Goal: Information Seeking & Learning: Find specific fact

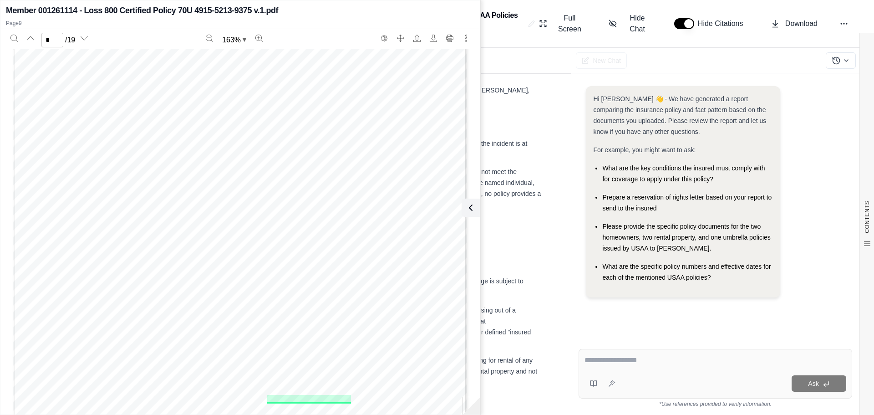
scroll to position [4789, 0]
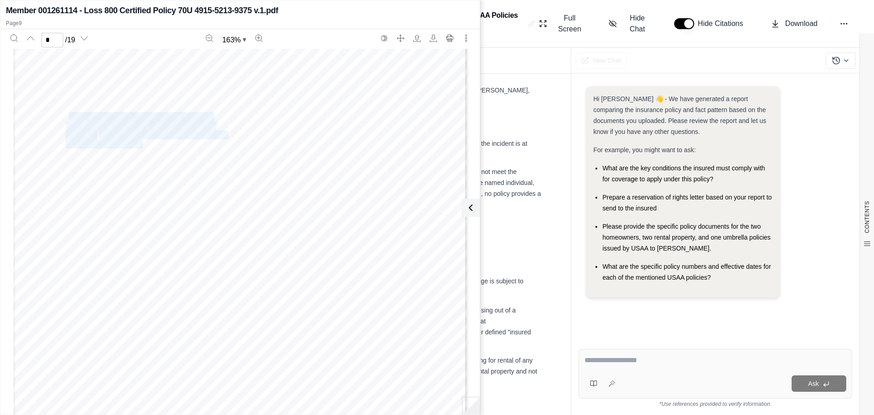
drag, startPoint x: 140, startPoint y: 145, endPoint x: 65, endPoint y: 116, distance: 80.5
click at [65, 116] on div "AGREEMENT In return for payment of premium and s ubject to a ll terms of th is …" at bounding box center [240, 251] width 454 height 587
copy div "You " and " your " refer to the "named insured'' shown on the Declarations and …"
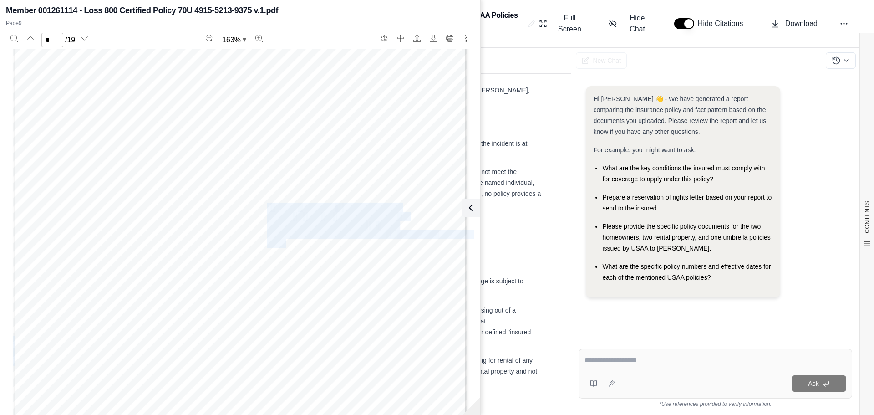
drag, startPoint x: 264, startPoint y: 206, endPoint x: 283, endPoint y: 243, distance: 41.9
click at [283, 243] on div "AGREEMENT In return for payment of premium and s ubject to a ll terms of th is …" at bounding box center [240, 251] width 454 height 587
copy div "" Family member " means a person related to you by blood, marriage, or adoption…"
drag, startPoint x: 264, startPoint y: 217, endPoint x: 311, endPoint y: 279, distance: 78.0
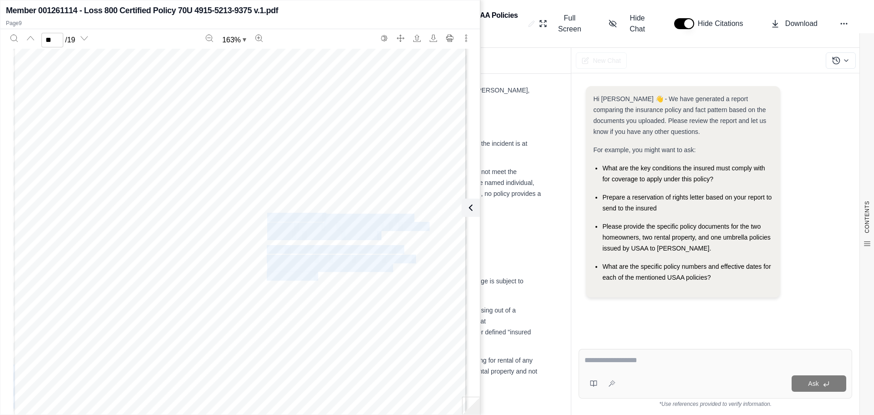
click at [311, 279] on div "C. Any person or organizat ion legally responsible for animals, watercraft or p…" at bounding box center [240, 155] width 454 height 587
copy div ""Occurrence" means an accident that results, during the policy perio d, in bodi…"
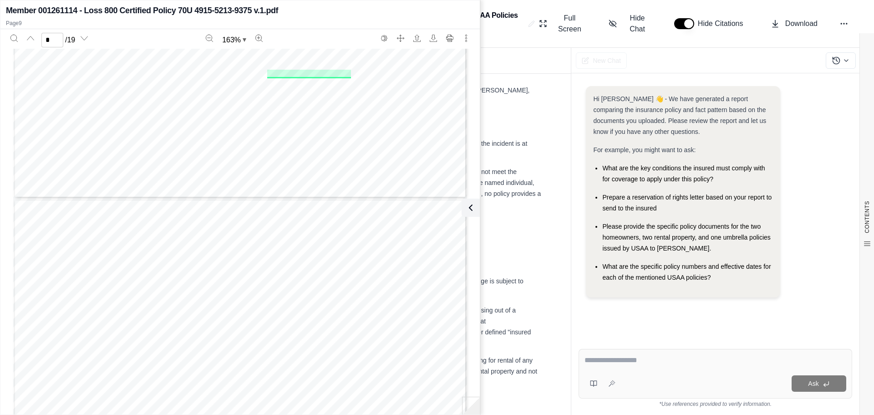
scroll to position [4925, 0]
drag, startPoint x: 75, startPoint y: 97, endPoint x: 113, endPoint y: 151, distance: 65.9
click at [113, 151] on div "AGREEMENT In return for payment of premium and s ubject to a ll terms of th is …" at bounding box center [240, 114] width 454 height 587
copy div ""Bodily injury " means: a. Bodily harm; b. Sickness; c. Disease; or d. Death."
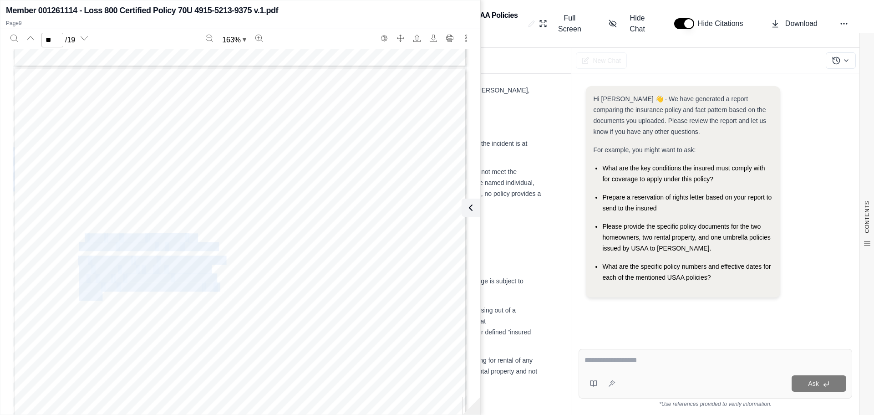
drag, startPoint x: 99, startPoint y: 297, endPoint x: 81, endPoint y: 239, distance: 61.0
click at [81, 239] on div "4. Arising out of the rental or holding fo r rental of: a. Any part of any prem…" at bounding box center [240, 360] width 454 height 587
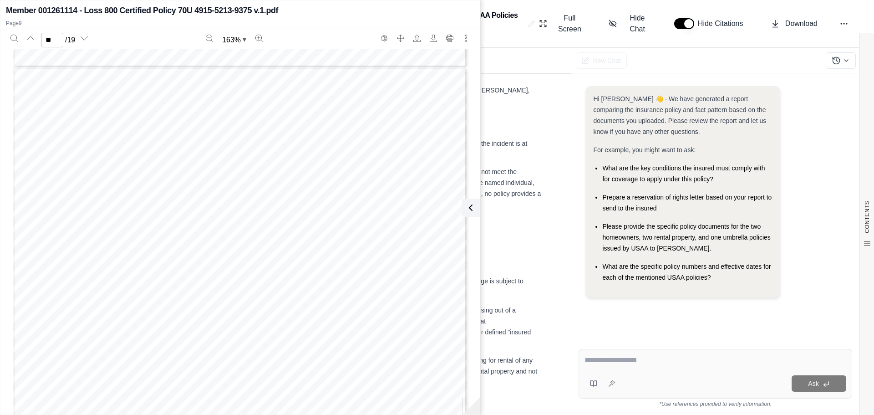
click at [90, 178] on span "by any" at bounding box center [91, 175] width 25 height 8
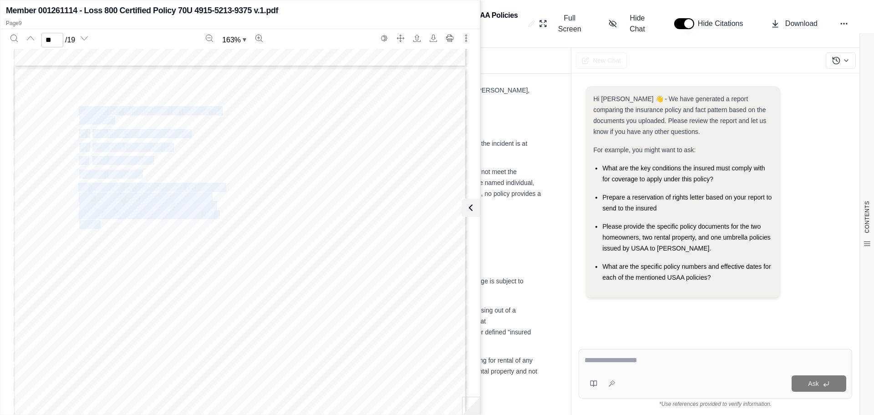
drag, startPoint x: 98, startPoint y: 226, endPoint x: 77, endPoint y: 112, distance: 116.7
click at [77, 112] on div "4. Arising out of the rental or holding fo r rental of: a. Any part of any prem…" at bounding box center [240, 360] width 454 height 587
copy div "Arising out of the rental or holding fo r rental of: a. Any part of any premise…"
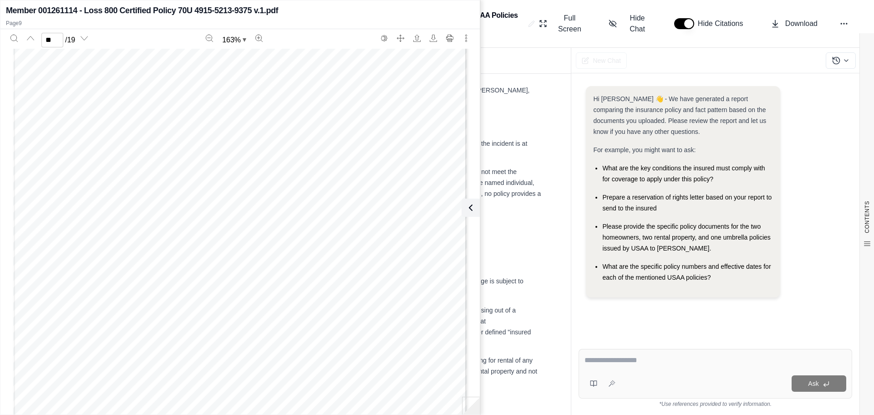
scroll to position [7747, 0]
drag, startPoint x: 251, startPoint y: 87, endPoint x: 289, endPoint y: 106, distance: 42.7
click at [289, 106] on div "would be expected by any reasonable person to result in bodily injury or proper…" at bounding box center [240, 228] width 454 height 587
copy div "G. T his insurance does not apply to bodily injury , property damage or persona…"
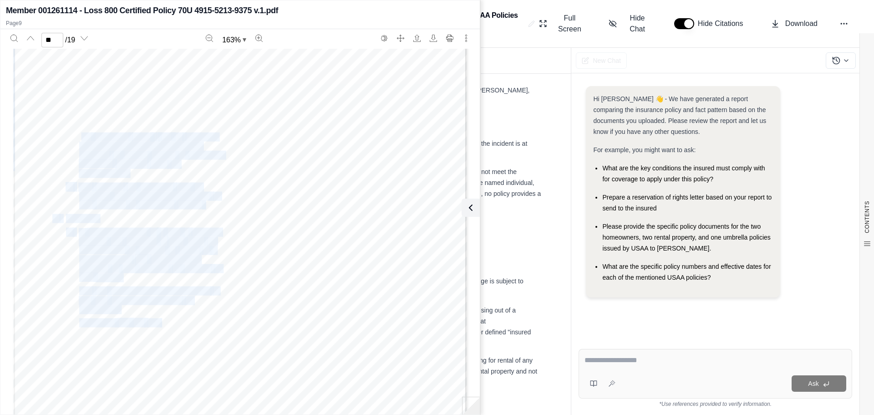
drag, startPoint x: 132, startPoint y: 173, endPoint x: 78, endPoint y: 133, distance: 66.6
click at [78, 133] on div "2. Current; 5. Engine power; or 3. Paddles; 6. Electric motor .. 4. Oars; LIABI…" at bounding box center [240, 282] width 454 height 587
click at [79, 133] on span "the" at bounding box center [85, 137] width 12 height 8
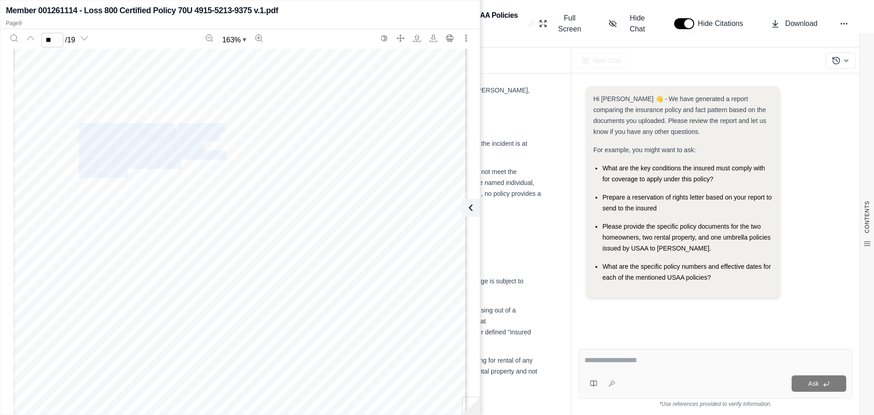
drag, startPoint x: 78, startPoint y: 128, endPoint x: 124, endPoint y: 173, distance: 64.0
click at [124, 173] on div "2. Current; 5. Engine power; or 3. Paddles; 6. Electric motor .. 4. Oars; LIABI…" at bounding box center [240, 282] width 454 height 587
copy div "We will pay for damages 1 in excess of the retained limit , t hat an insured be…"
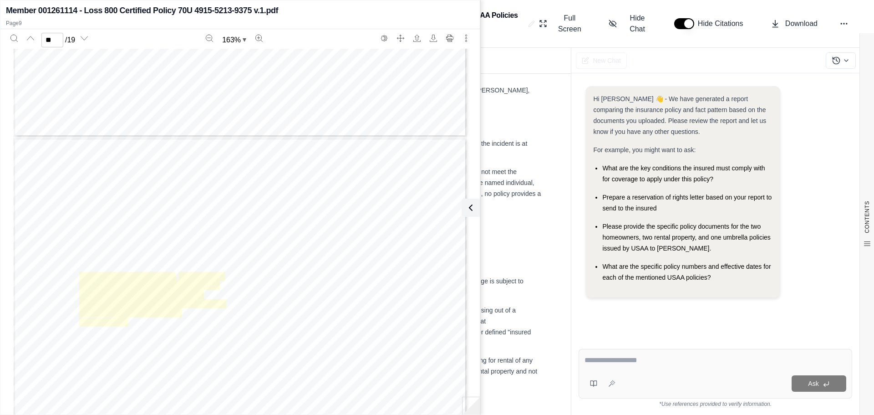
scroll to position [6428, 0]
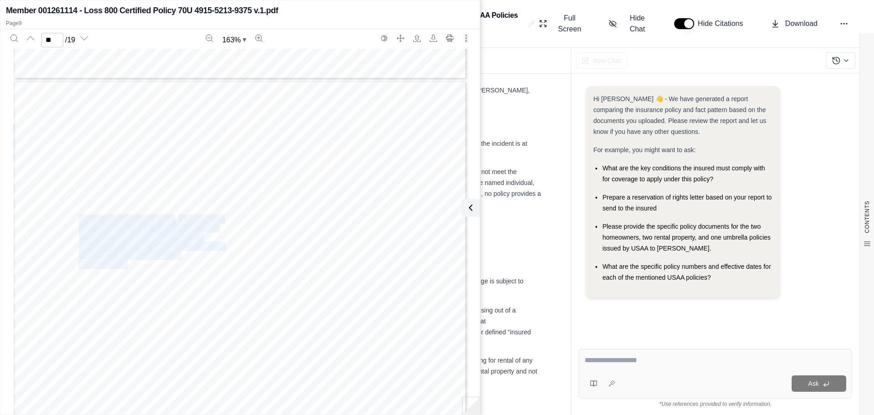
copy div "We will pay for damages 1 in excess of the retained limit , t hat an insured be…"
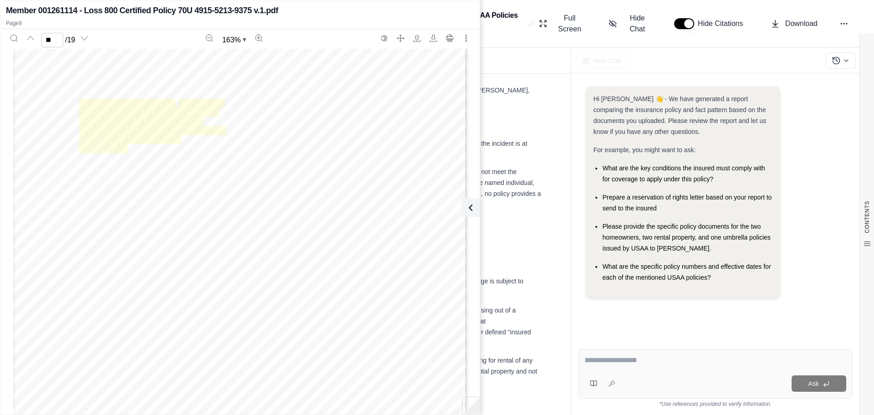
scroll to position [6564, 0]
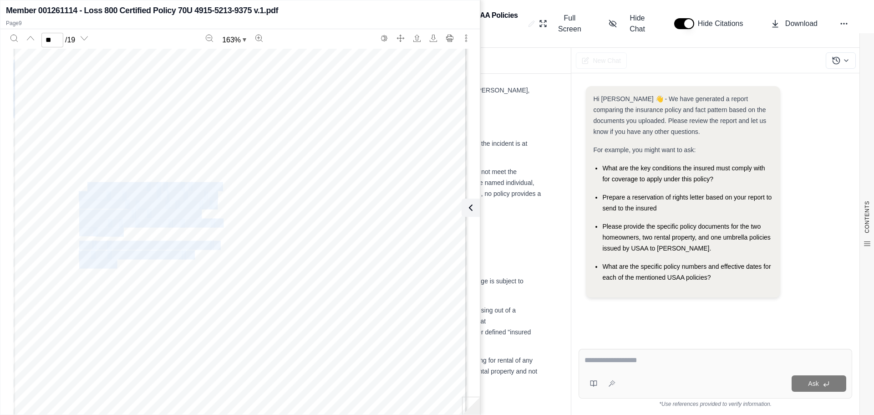
drag, startPoint x: 85, startPoint y: 187, endPoint x: 114, endPoint y: 264, distance: 82.0
click at [114, 264] on div "2. Current; 5. Engine power; or 3. Paddles; 6. Electric motor .. 4. Oars; LIABI…" at bounding box center [240, 237] width 454 height 587
copy div "a claim is made or a suit is brought against any insured ar ising from an occur…"
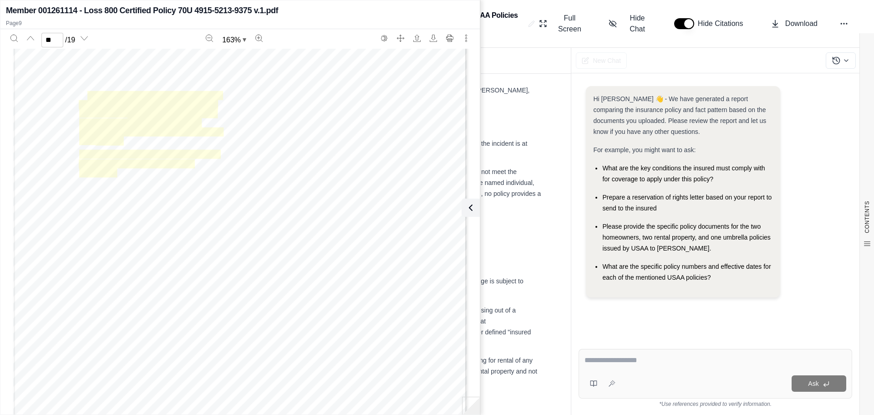
scroll to position [6701, 0]
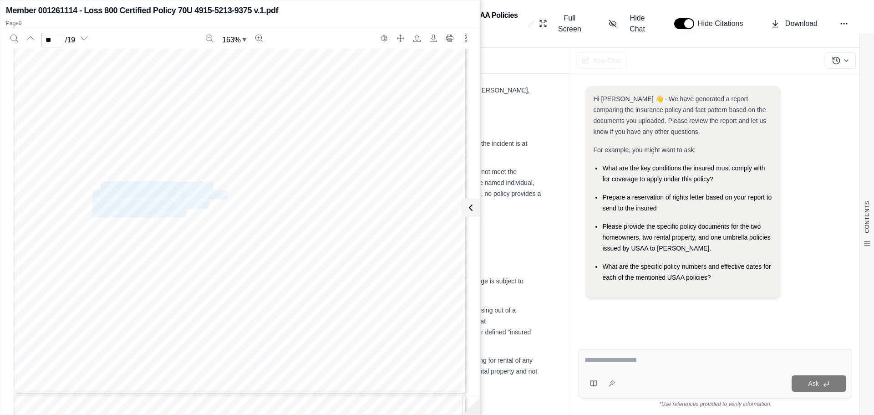
drag, startPoint x: 97, startPoint y: 185, endPoint x: 182, endPoint y: 213, distance: 89.4
click at [182, 213] on div "2. Current; 5. Engine power; or 3. Paddles; 6. Electric motor .. 4. Oars; LIABI…" at bounding box center [240, 100] width 454 height 587
copy div "the occurrence or offense is covered by underlying insurance or any other liabi…"
type input "**"
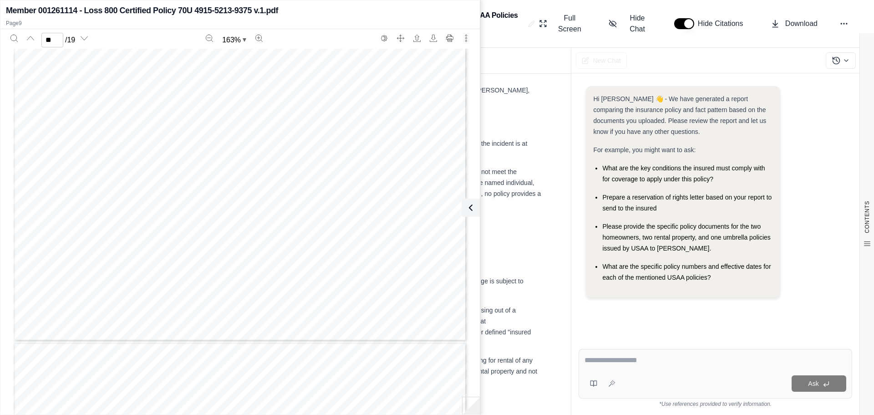
scroll to position [6200, 0]
click at [468, 209] on icon at bounding box center [468, 207] width 11 height 11
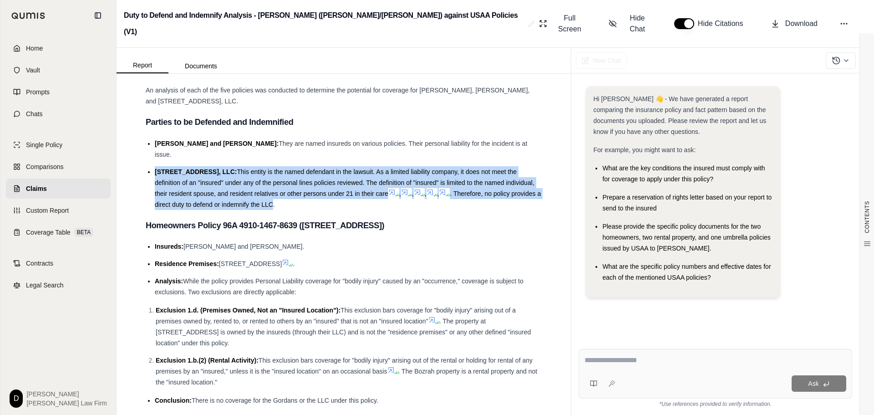
drag, startPoint x: 155, startPoint y: 145, endPoint x: 305, endPoint y: 177, distance: 153.4
click at [305, 177] on li "[STREET_ADDRESS], LLC: This entity is the named defendant in the lawsuit. As a …" at bounding box center [348, 188] width 387 height 44
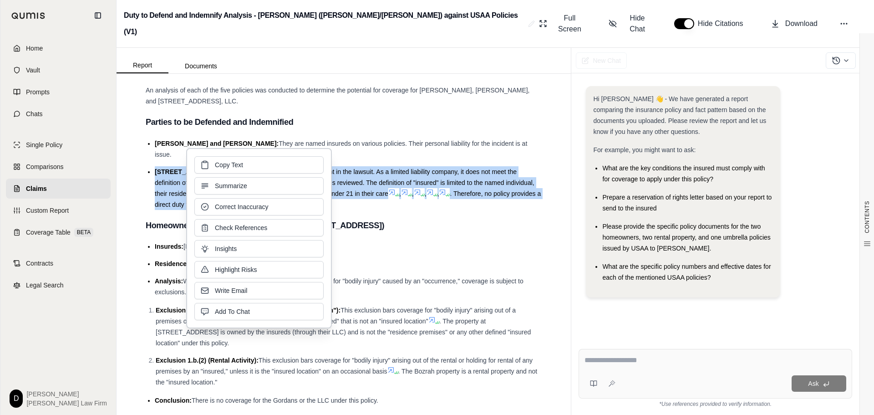
click at [409, 241] on li "Insureds: [PERSON_NAME] and [PERSON_NAME]." at bounding box center [348, 246] width 387 height 11
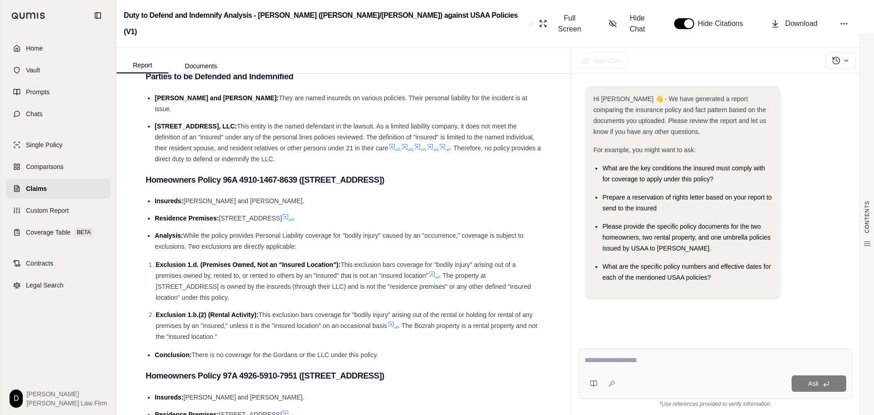
scroll to position [865, 0]
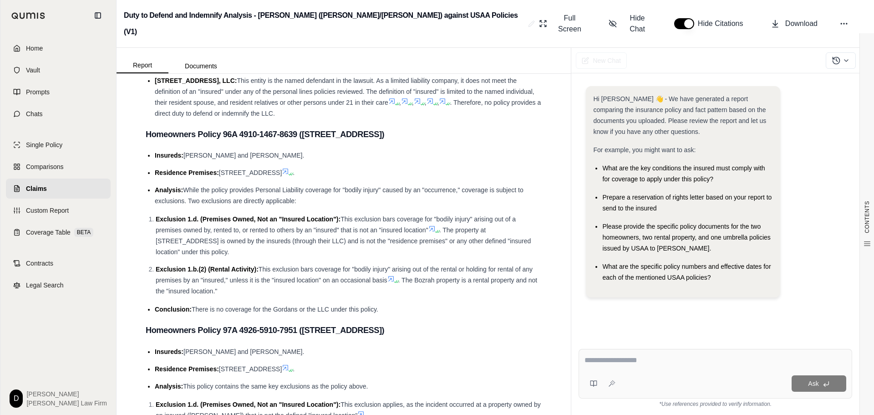
click at [432, 225] on icon at bounding box center [431, 228] width 7 height 7
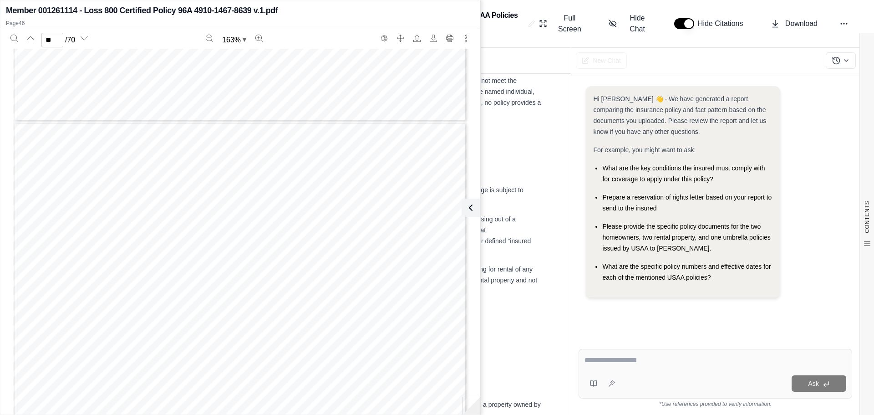
scroll to position [26424, 0]
type input "**"
click at [472, 210] on icon at bounding box center [470, 207] width 11 height 11
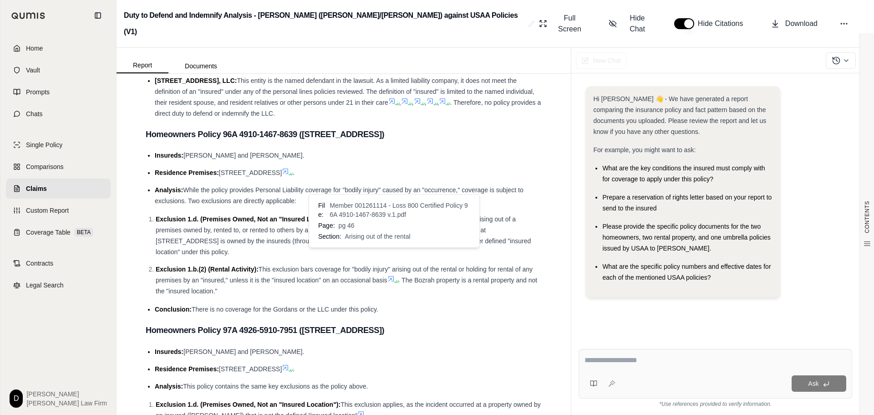
click at [390, 275] on icon at bounding box center [390, 278] width 7 height 7
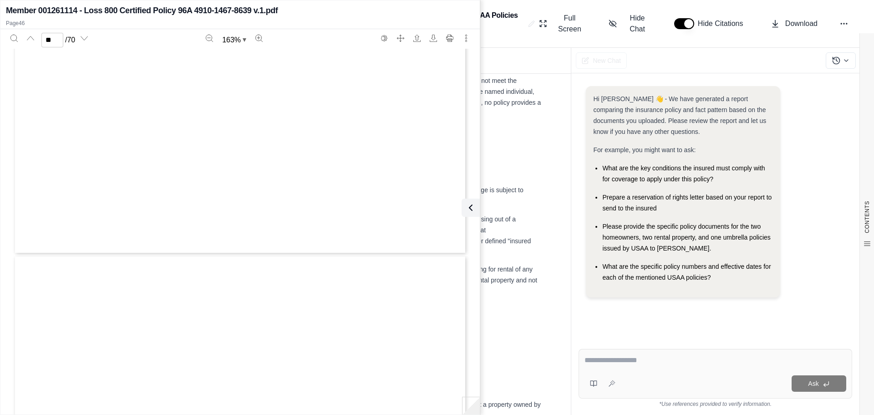
type input "**"
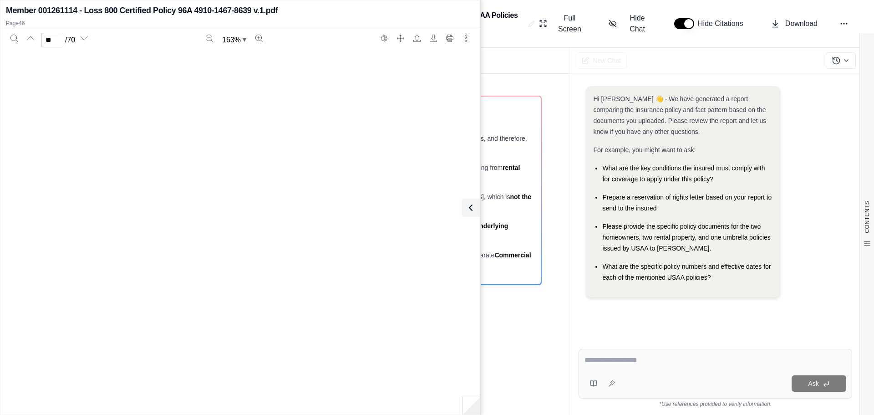
scroll to position [26470, 0]
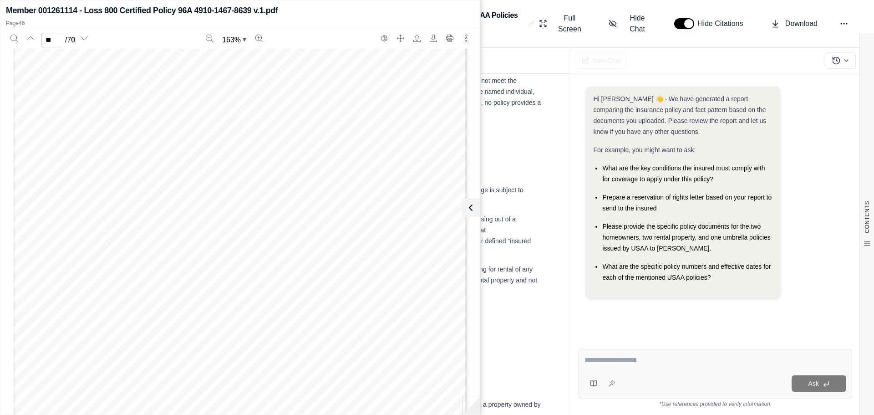
click at [518, 265] on span "This exclusion bars coverage for "bodily injury" arising out of the rental or h…" at bounding box center [344, 274] width 377 height 18
click at [471, 211] on icon at bounding box center [468, 207] width 11 height 11
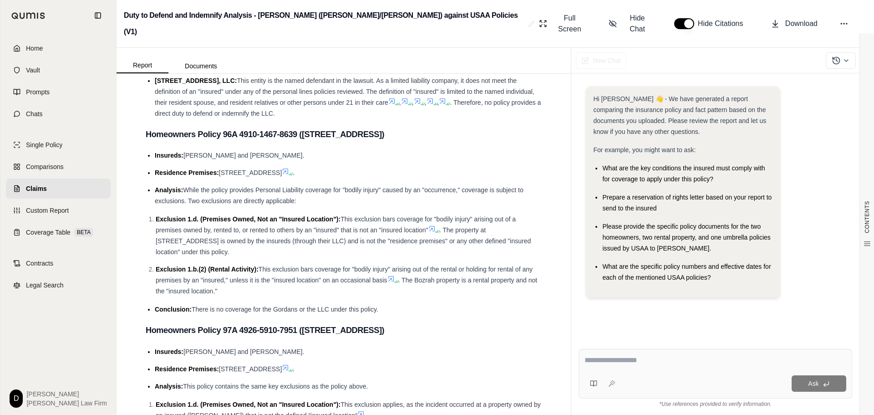
click at [432, 226] on icon at bounding box center [431, 228] width 5 height 5
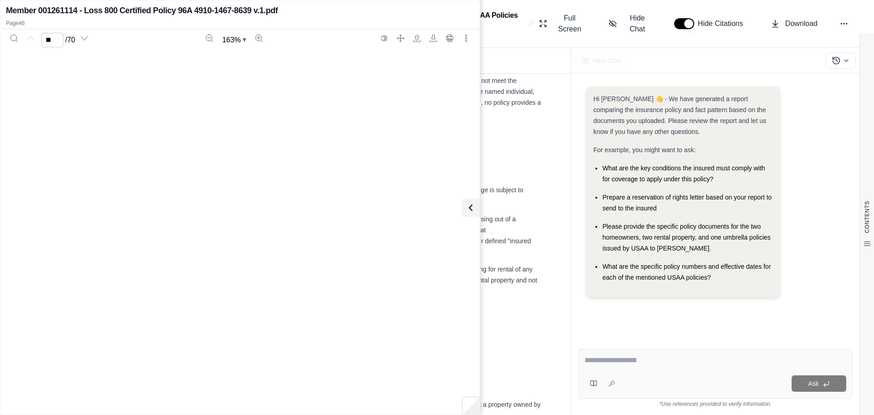
type input "**"
click at [467, 205] on icon at bounding box center [470, 207] width 11 height 11
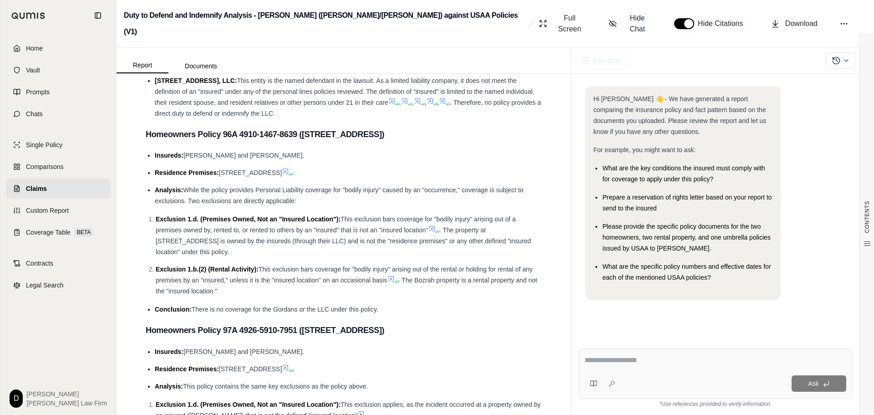
drag, startPoint x: 476, startPoint y: 193, endPoint x: 191, endPoint y: 225, distance: 286.6
click at [191, 225] on li "Exclusion 1.d. (Premises Owned, Not an "Insured Location"): This exclusion bars…" at bounding box center [349, 235] width 386 height 44
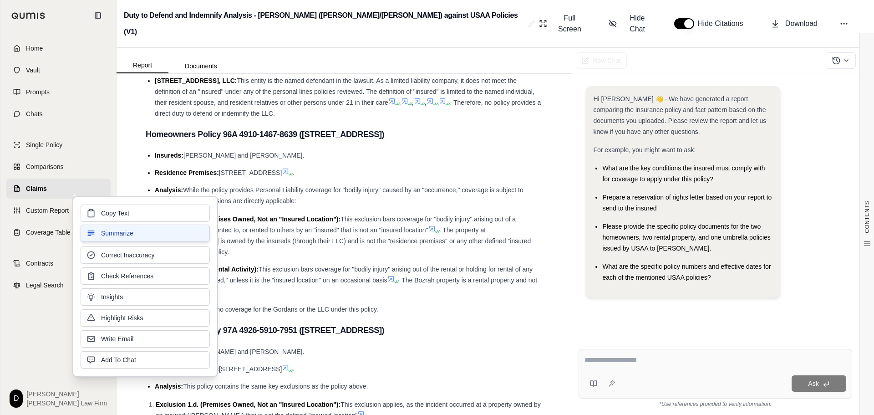
copy li "arising out of a premises owned by, rented to, or rented to others by an "insur…"
drag, startPoint x: 444, startPoint y: 258, endPoint x: 453, endPoint y: 265, distance: 11.7
click at [444, 276] on span ". The Bozrah property is a rental property and not the "insured location."" at bounding box center [346, 285] width 381 height 18
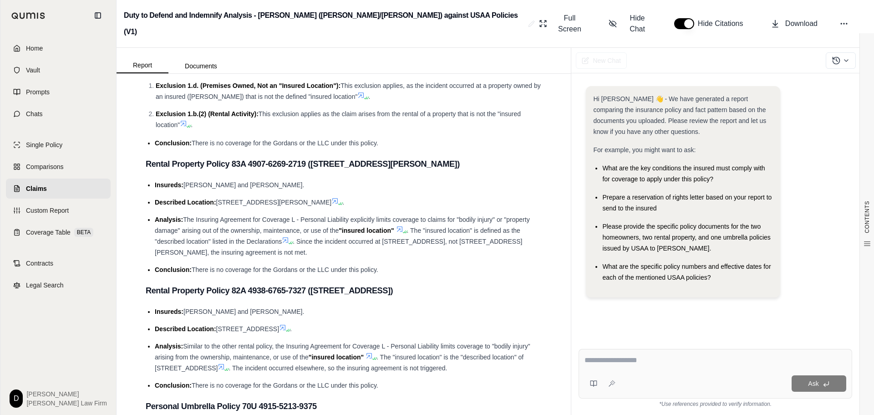
scroll to position [1229, 0]
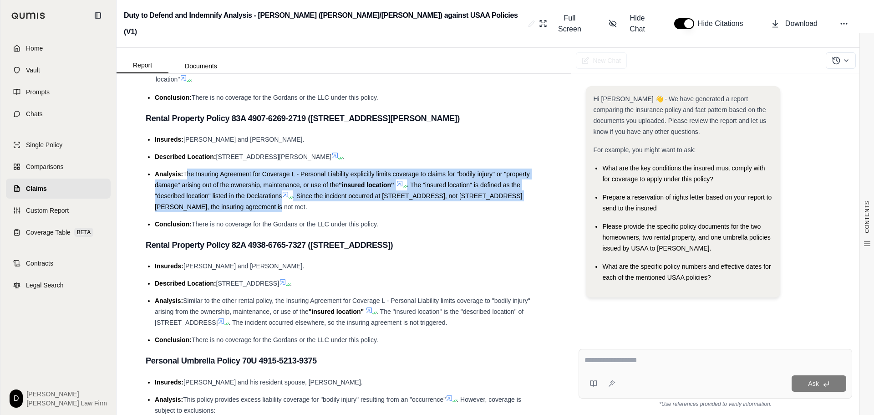
drag, startPoint x: 184, startPoint y: 148, endPoint x: 243, endPoint y: 180, distance: 67.2
click at [243, 180] on li "Analysis: The Insuring Agreement for Coverage L - Personal Liability explicitly…" at bounding box center [348, 190] width 387 height 44
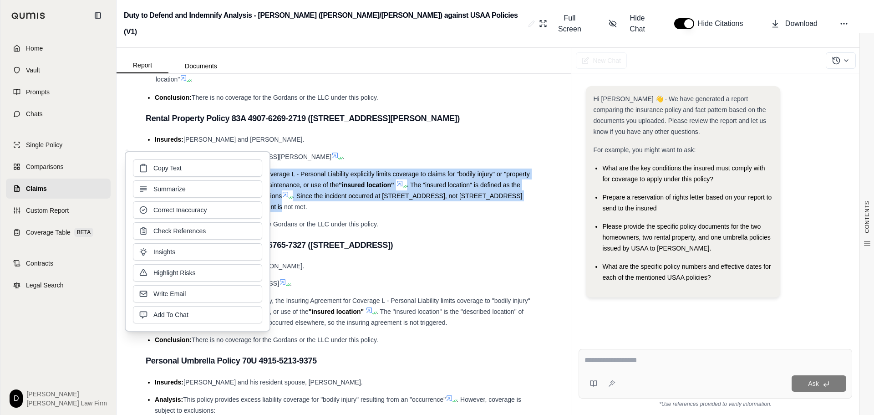
copy li "The Insuring Agreement for Coverage L - Personal Liability explicitly limits co…"
drag, startPoint x: 477, startPoint y: 254, endPoint x: 455, endPoint y: 268, distance: 25.8
click at [477, 278] on li "Described Location: 50 Longwood Ave #60, Brookline, MA ." at bounding box center [348, 283] width 387 height 11
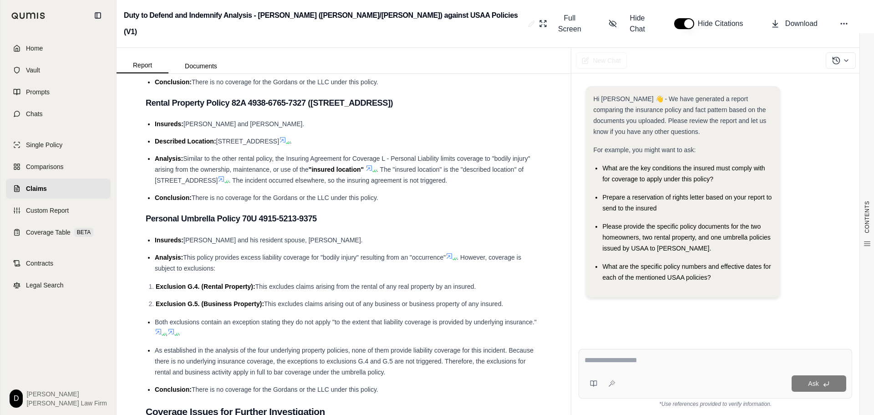
scroll to position [1411, 0]
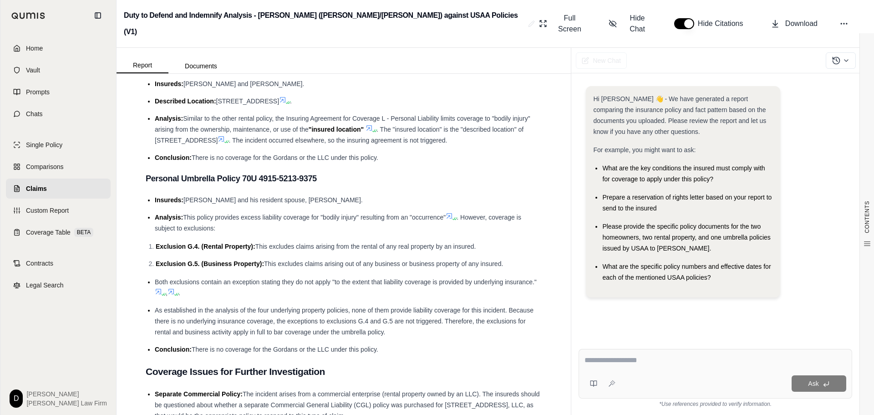
drag, startPoint x: 243, startPoint y: 191, endPoint x: 447, endPoint y: 192, distance: 204.3
click at [446, 213] on span "This policy provides excess liability coverage for "bodily injury" resulting fr…" at bounding box center [314, 216] width 263 height 7
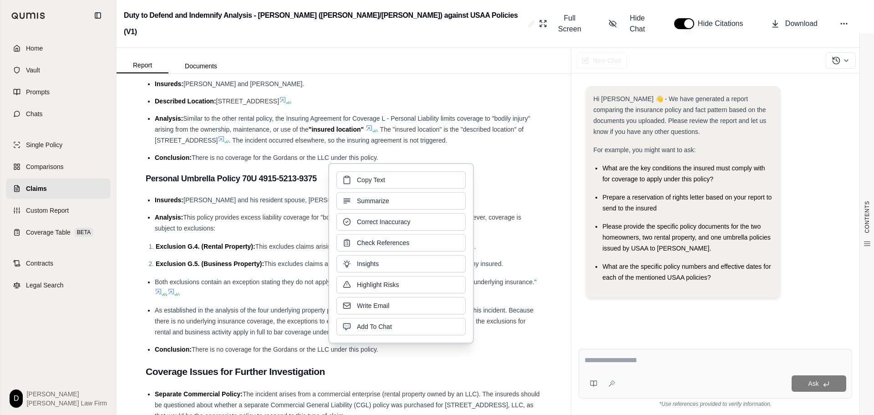
copy span "excess liability coverage for "bodily injury" resulting from an "occurrence""
click at [274, 276] on li "Both exclusions contain an exception stating they do not apply "to the extent t…" at bounding box center [348, 287] width 387 height 22
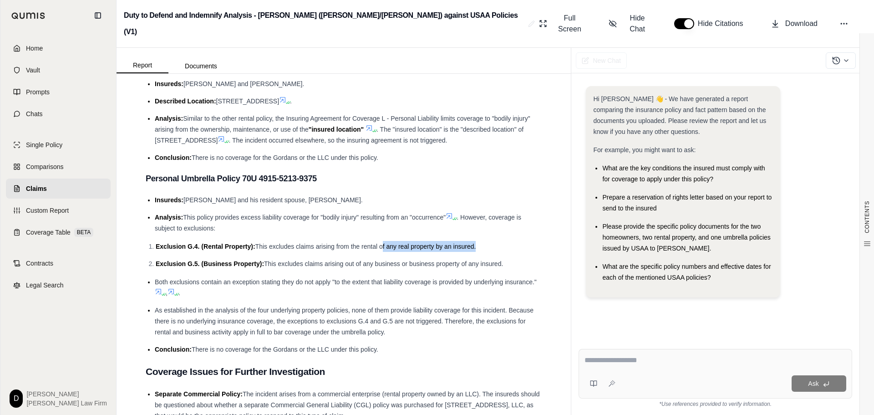
drag, startPoint x: 381, startPoint y: 220, endPoint x: 475, endPoint y: 220, distance: 93.3
click at [475, 243] on span "This excludes claims arising from the rental of any real property by an insured." at bounding box center [365, 246] width 221 height 7
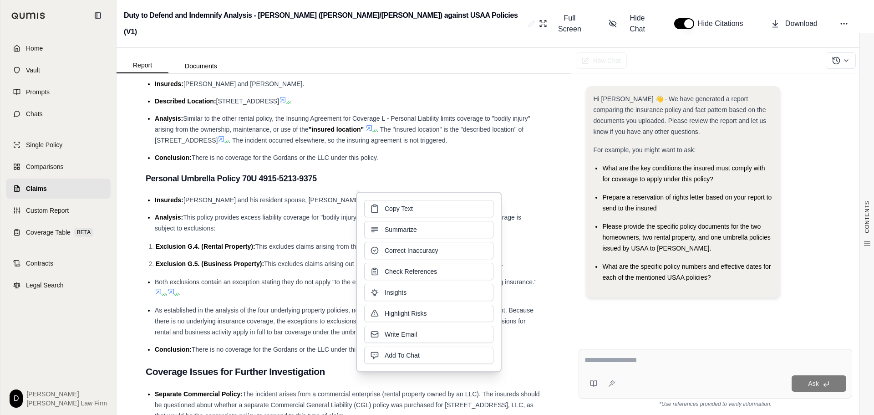
copy span "of any real property by an insured"
click at [284, 278] on span "Both exclusions contain an exception stating they do not apply "to the extent t…" at bounding box center [346, 281] width 382 height 7
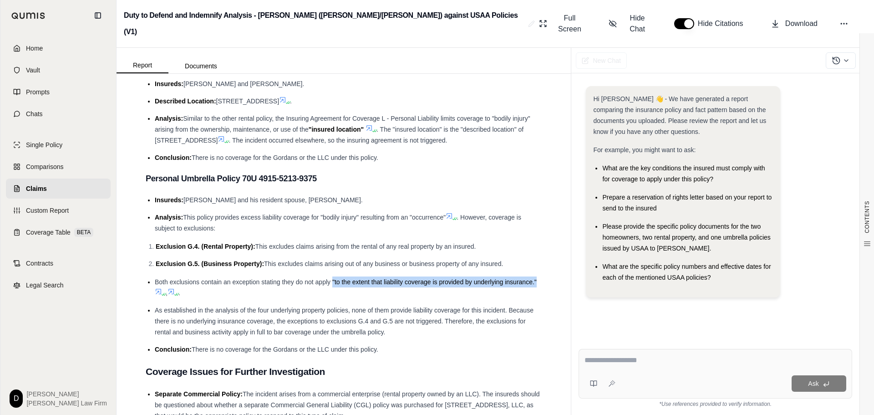
drag, startPoint x: 331, startPoint y: 254, endPoint x: 186, endPoint y: 264, distance: 145.5
click at [186, 278] on span "Both exclusions contain an exception stating they do not apply "to the extent t…" at bounding box center [346, 281] width 382 height 7
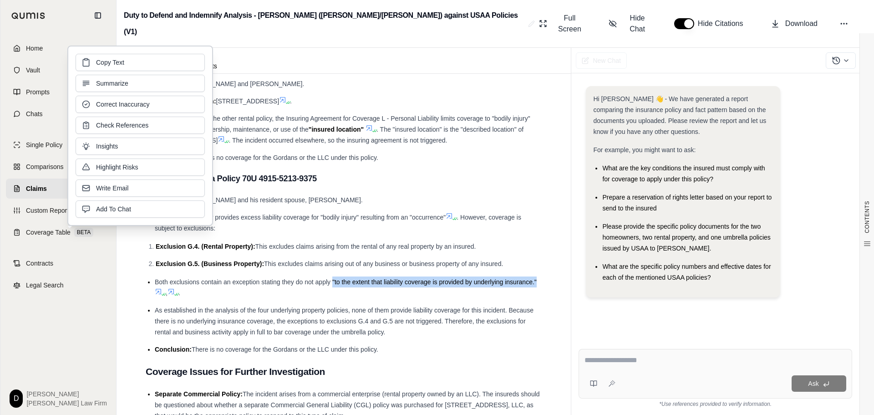
copy span ""to the extent that liability coverage is provided by underlying insurance.""
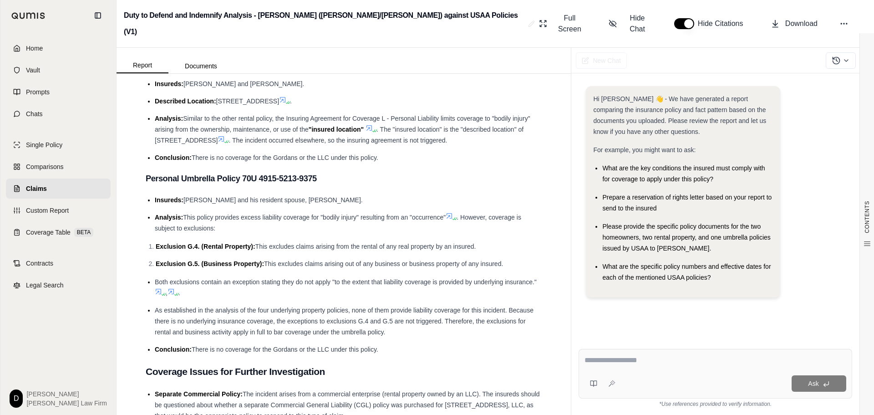
click at [365, 306] on span "As established in the analysis of the four underlying property policies, none o…" at bounding box center [344, 320] width 379 height 29
drag, startPoint x: 391, startPoint y: 284, endPoint x: 460, endPoint y: 284, distance: 68.3
click at [460, 306] on span "As established in the analysis of the four underlying property policies, none o…" at bounding box center [344, 320] width 379 height 29
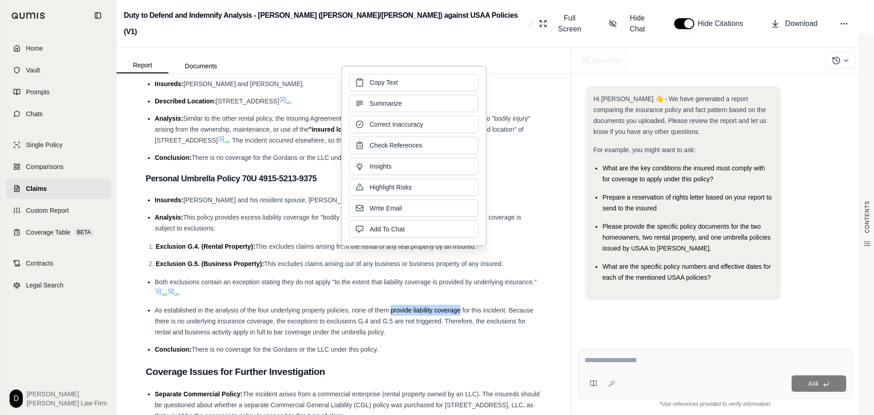
copy span "provide liability coverage"
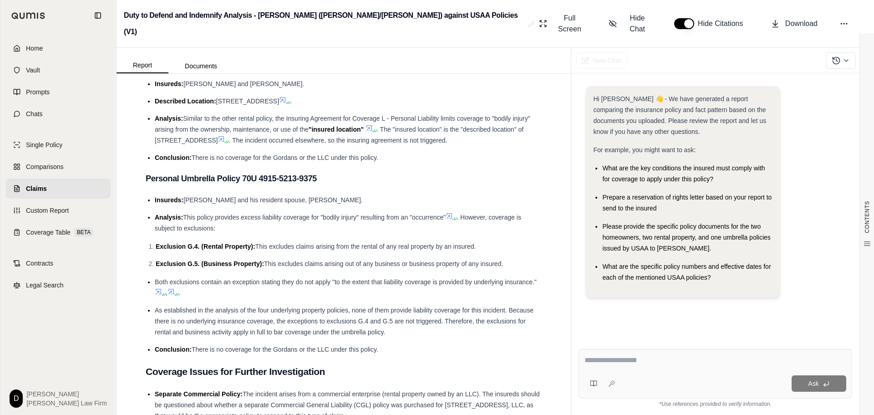
click at [333, 307] on span "As established in the analysis of the four underlying property policies, none o…" at bounding box center [344, 320] width 379 height 29
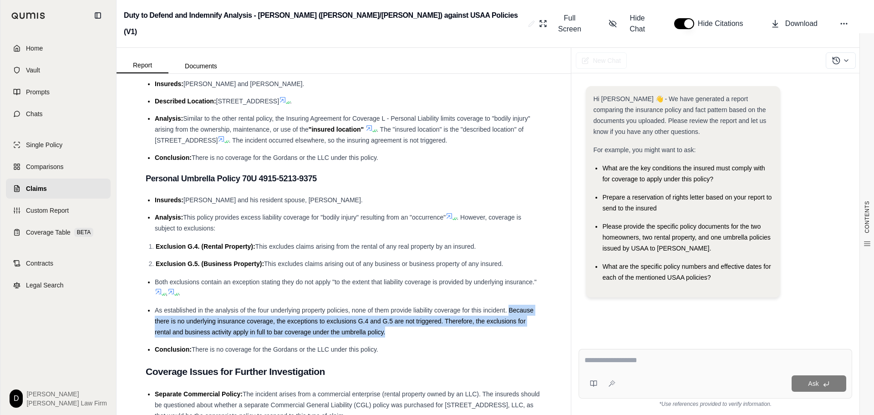
drag, startPoint x: 509, startPoint y: 284, endPoint x: 385, endPoint y: 307, distance: 126.8
click at [385, 307] on span "As established in the analysis of the four underlying property policies, none o…" at bounding box center [344, 320] width 379 height 29
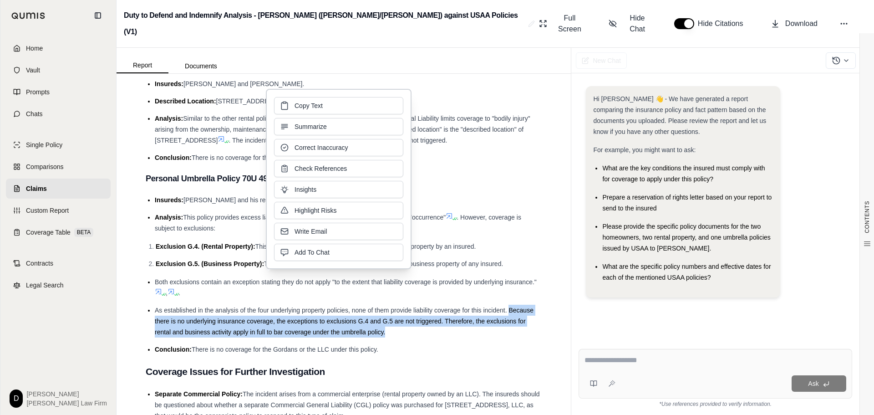
copy span "Because there is no underlying insurance coverage, the exceptions to exclusions…"
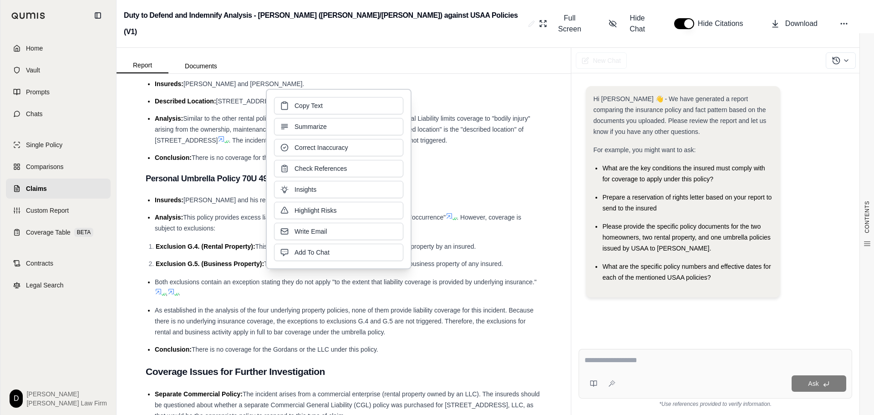
drag, startPoint x: 429, startPoint y: 329, endPoint x: 428, endPoint y: 322, distance: 7.3
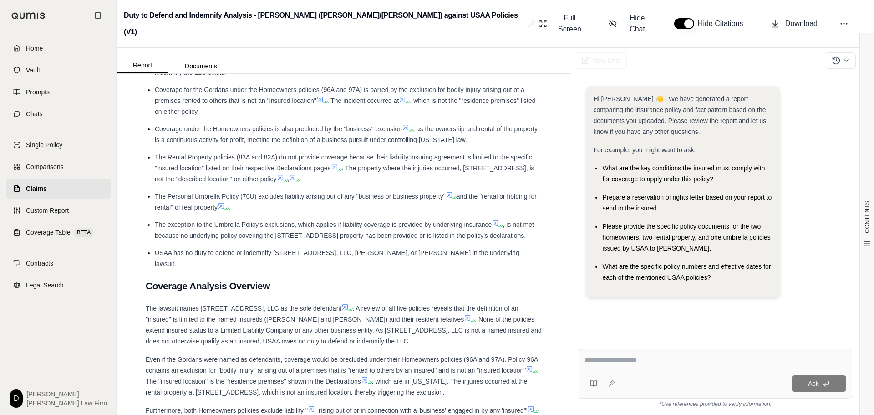
scroll to position [2048, 0]
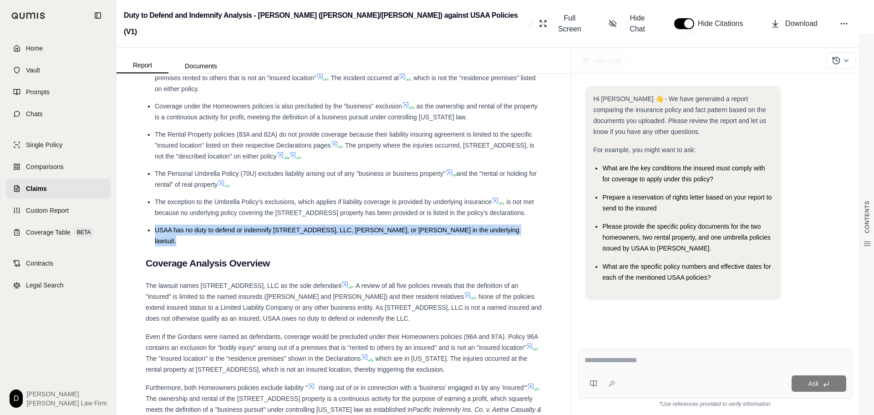
drag, startPoint x: 156, startPoint y: 203, endPoint x: 509, endPoint y: 204, distance: 353.6
click at [509, 226] on span "USAA has no duty to defend or indemnify [STREET_ADDRESS], LLC, [PERSON_NAME], o…" at bounding box center [337, 235] width 365 height 18
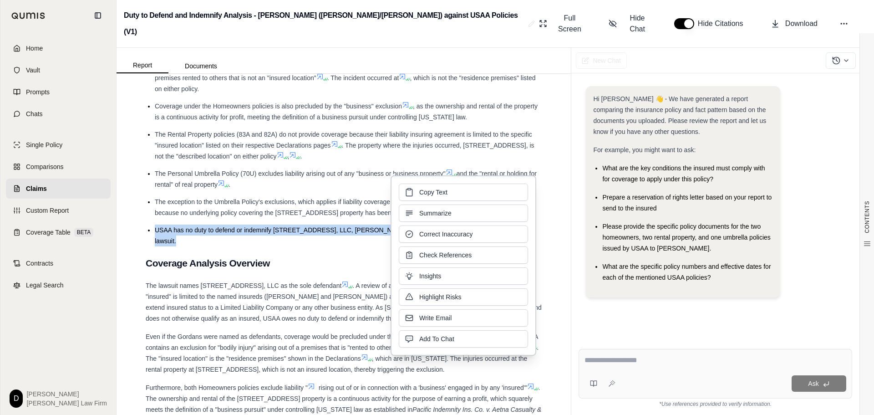
copy span "USAA has no duty to defend or indemnify 177 Bozrah Street, LLC, Dennis Gordan, …"
click at [286, 280] on div "The lawsuit names 177 Bozrah Street, LLC as the sole defendant . A review of al…" at bounding box center [344, 302] width 396 height 44
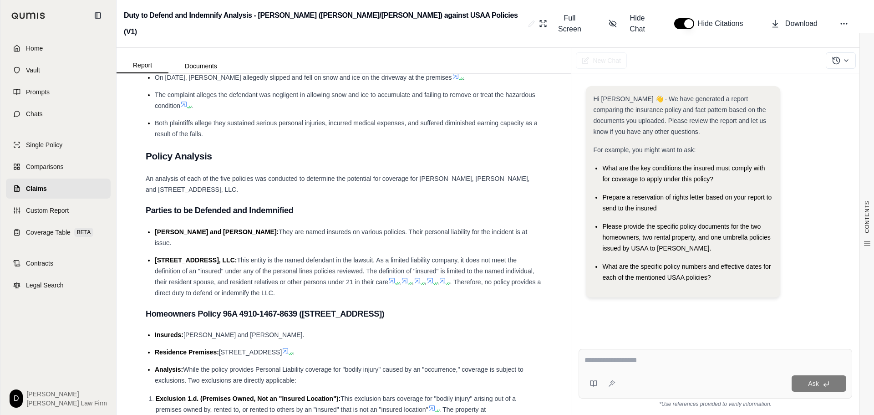
scroll to position [0, 0]
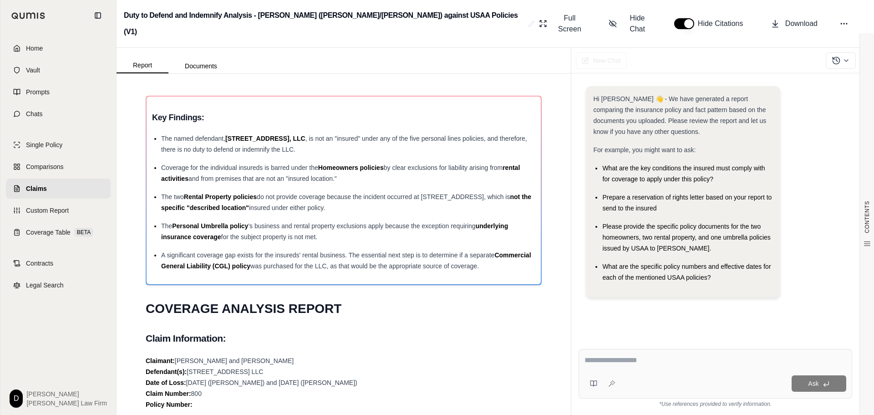
click at [633, 356] on textarea at bounding box center [715, 360] width 262 height 11
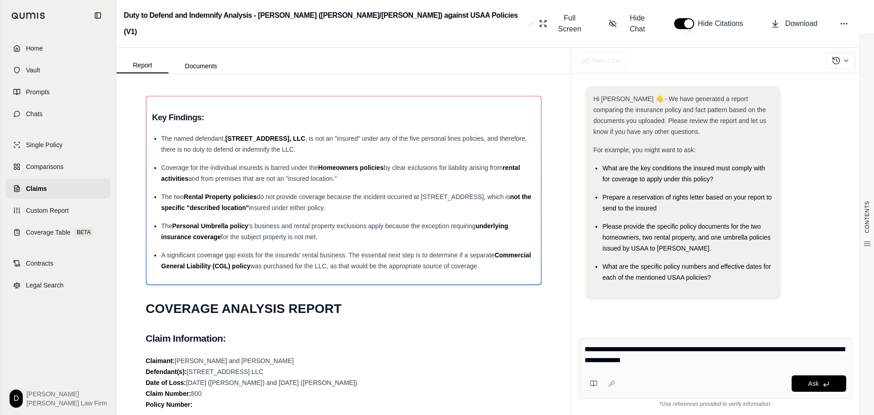
click at [701, 360] on textarea "**********" at bounding box center [715, 355] width 262 height 22
type textarea "**********"
click at [807, 379] on button "Ask" at bounding box center [818, 383] width 55 height 16
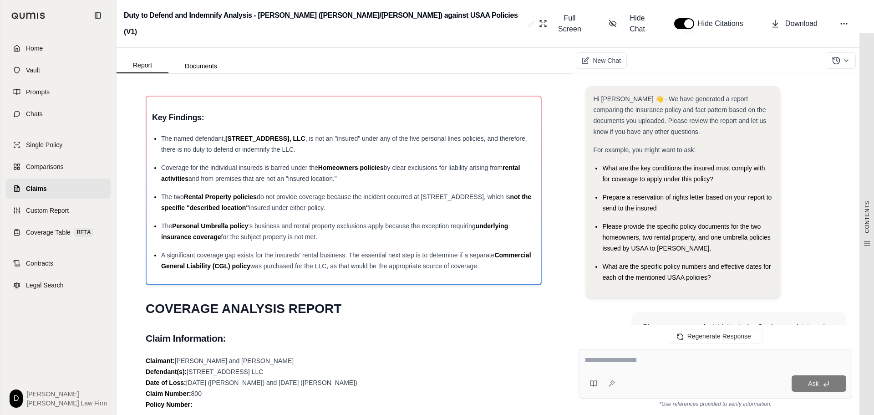
scroll to position [4735, 0]
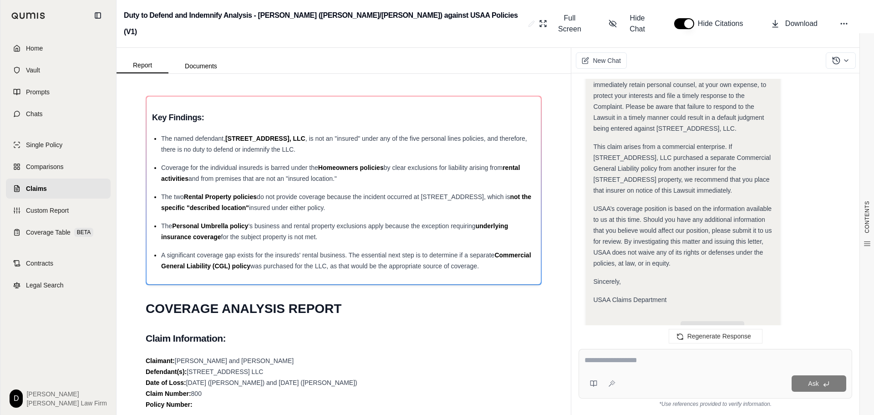
click at [667, 294] on div "USAA Claims Department" at bounding box center [682, 299] width 179 height 11
click at [610, 325] on span "Copy" at bounding box center [612, 328] width 13 height 7
click at [604, 319] on button "Copy" at bounding box center [607, 328] width 29 height 18
